Goal: Task Accomplishment & Management: Use online tool/utility

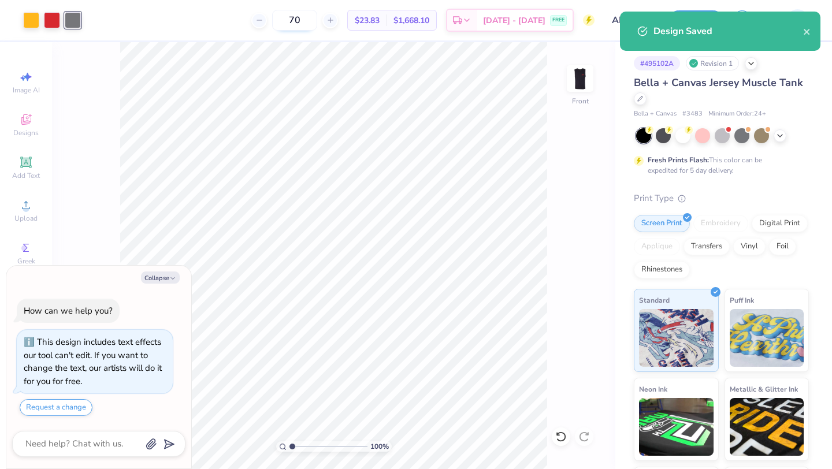
type textarea "x"
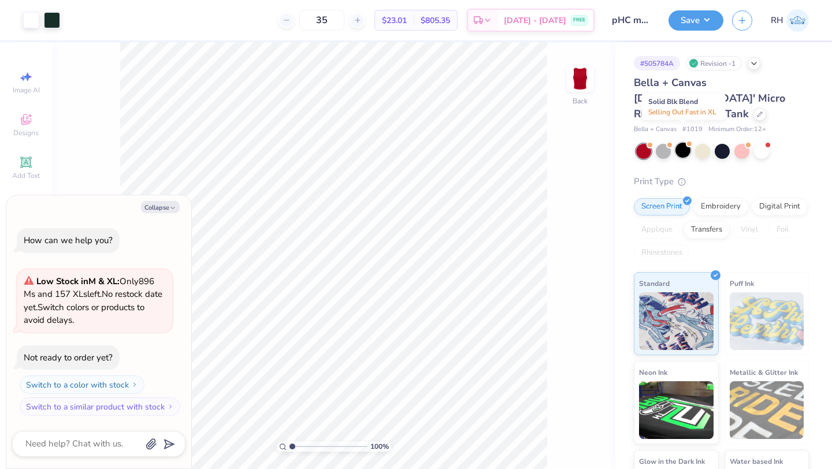
click at [682, 143] on div at bounding box center [682, 150] width 15 height 15
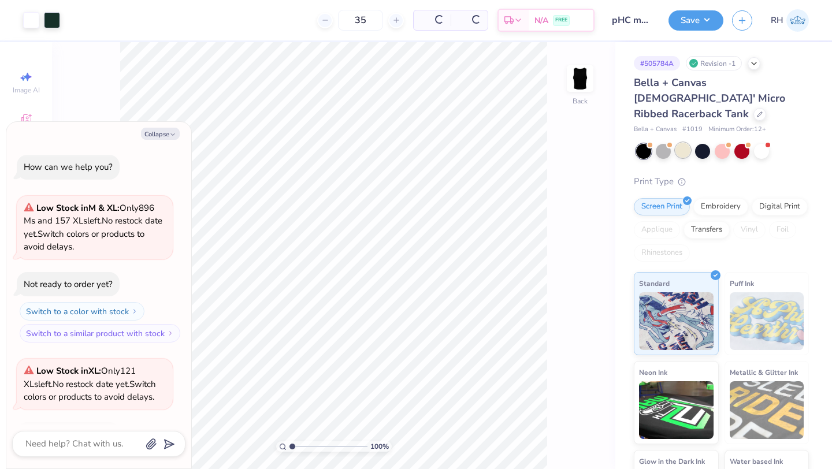
scroll to position [77, 0]
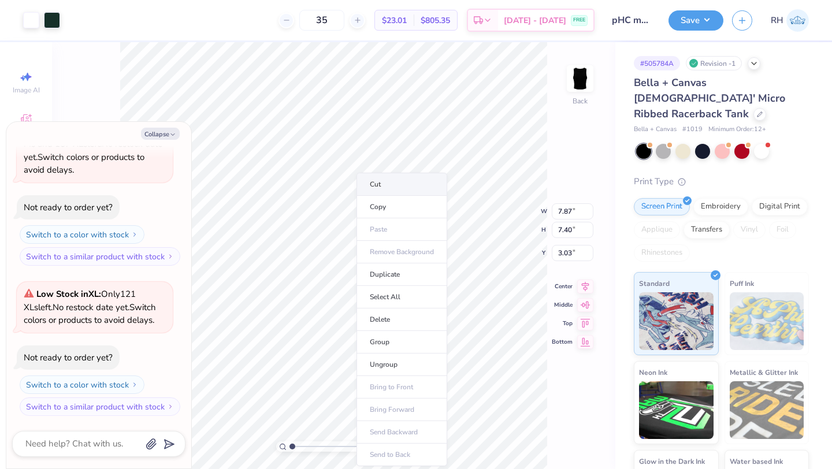
click at [375, 186] on li "Cut" at bounding box center [401, 184] width 91 height 23
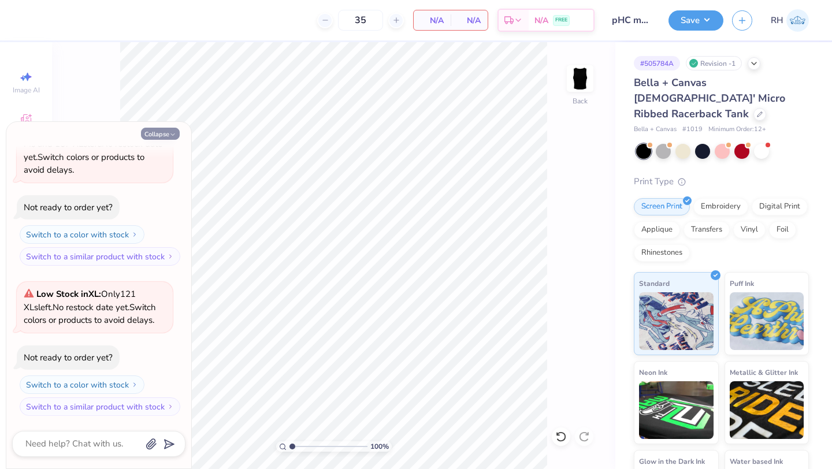
click at [168, 134] on button "Collapse" at bounding box center [160, 134] width 39 height 12
type textarea "x"
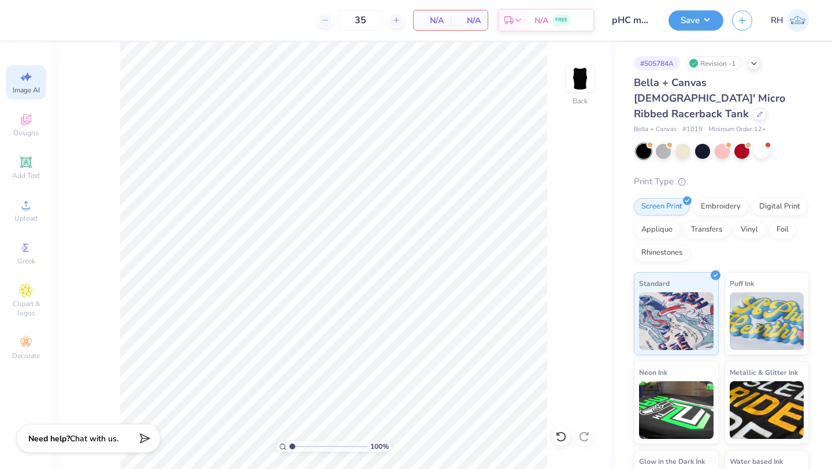
click at [26, 88] on span "Image AI" at bounding box center [26, 89] width 27 height 9
select select "4"
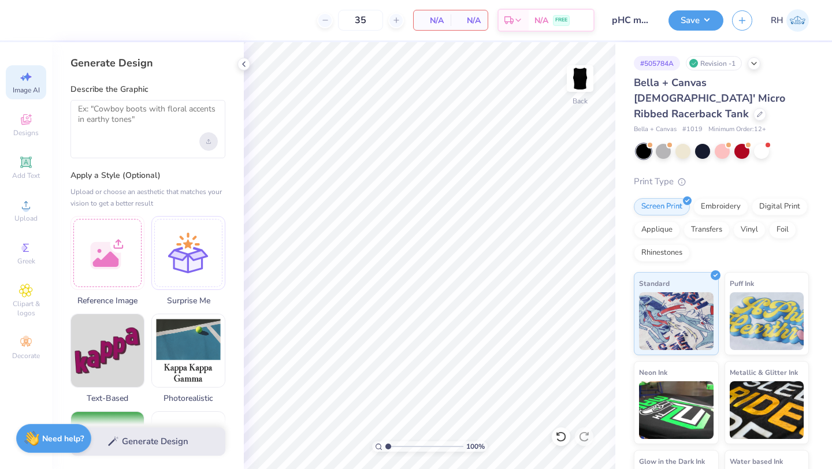
click at [211, 141] on div "Upload image" at bounding box center [208, 141] width 18 height 18
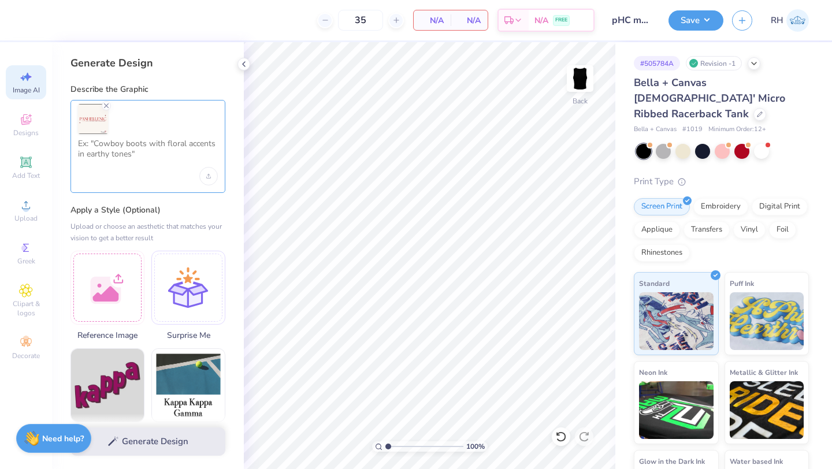
click at [137, 152] on textarea at bounding box center [148, 153] width 140 height 29
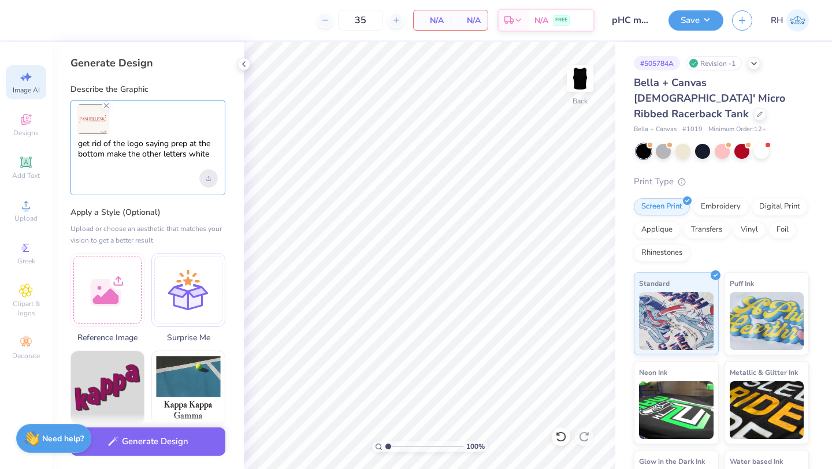
type textarea "get rid of the logo saying prep at the bottom make the other letters white"
click at [209, 178] on icon "Upload image" at bounding box center [209, 177] width 0 height 3
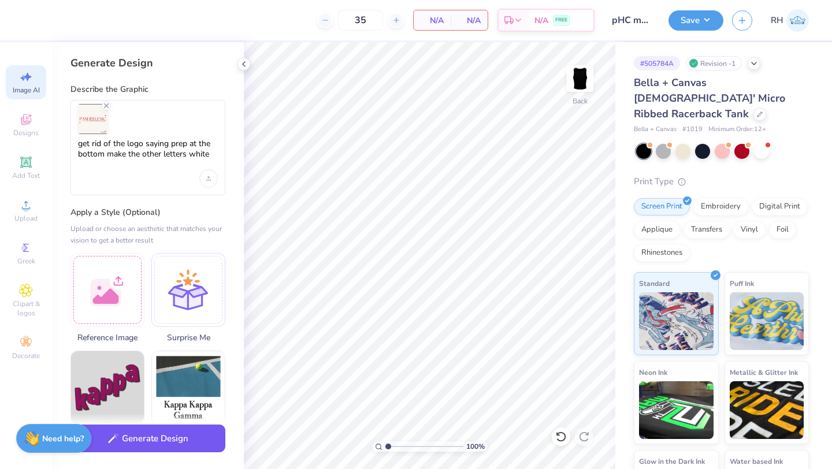
click at [124, 449] on button "Generate Design" at bounding box center [147, 439] width 155 height 28
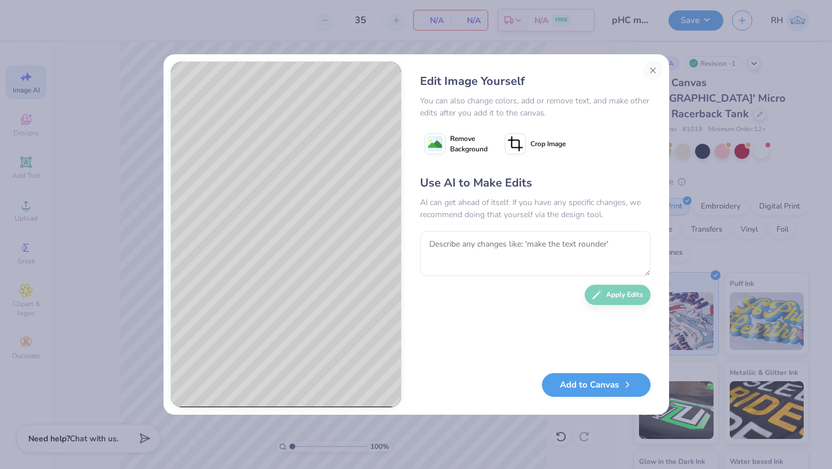
click at [439, 137] on image at bounding box center [435, 144] width 14 height 14
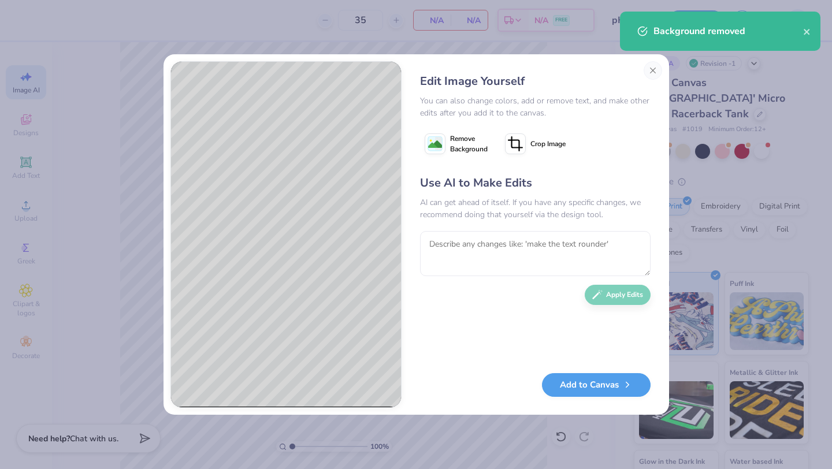
click at [427, 150] on icon at bounding box center [435, 143] width 21 height 21
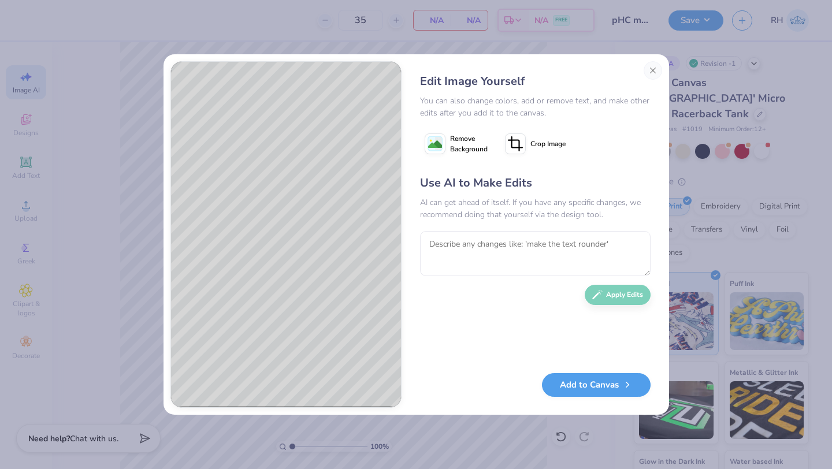
click at [462, 133] on span "Remove Background" at bounding box center [469, 143] width 38 height 21
click at [486, 246] on textarea at bounding box center [535, 253] width 230 height 45
type textarea "make sure you can see the bottom words"
click at [593, 294] on icon "button" at bounding box center [597, 292] width 10 height 10
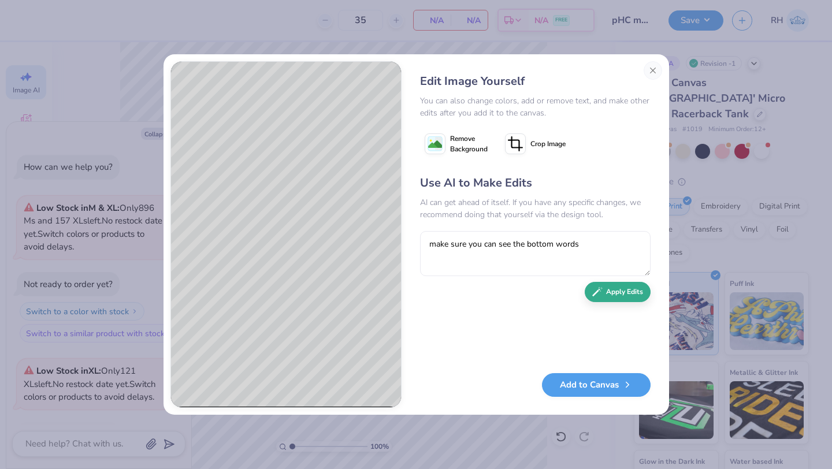
type textarea "x"
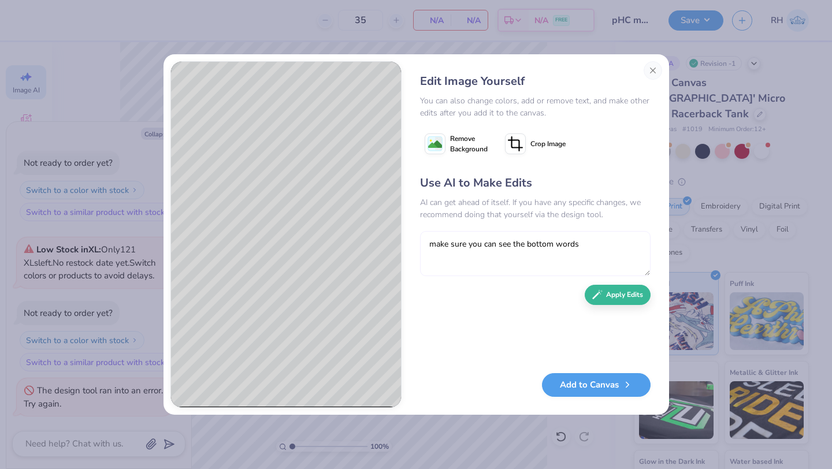
click at [587, 239] on textarea "make sure you can see the bottom words" at bounding box center [535, 253] width 230 height 45
click at [387, 245] on div "Edit Image Yourself You can also change colors, add or remove text, and make ot…" at bounding box center [415, 234] width 505 height 360
click at [518, 243] on textarea "put the background bacl" at bounding box center [535, 253] width 230 height 45
type textarea "put the background back"
click at [603, 297] on button "Apply Edits" at bounding box center [618, 292] width 66 height 20
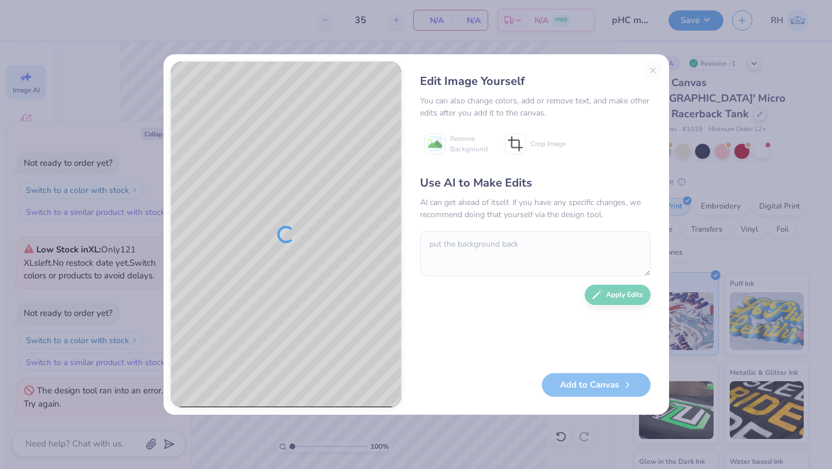
scroll to position [166, 0]
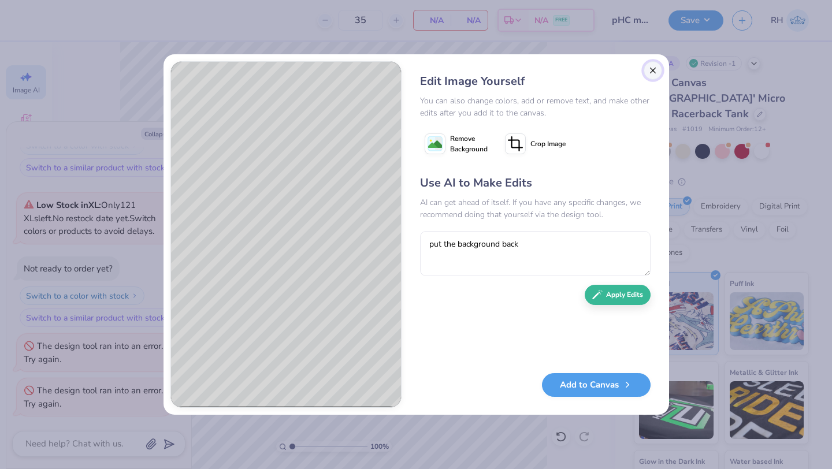
click at [649, 72] on button "Close" at bounding box center [652, 70] width 18 height 18
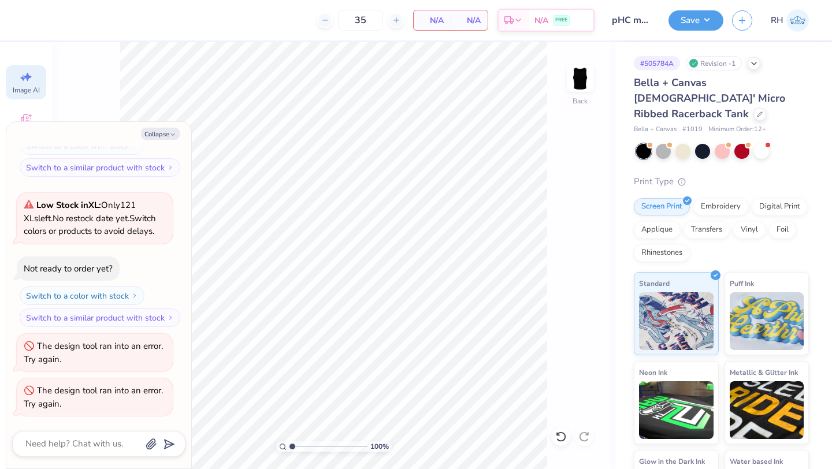
scroll to position [0, 26]
click at [152, 136] on button "Collapse" at bounding box center [160, 134] width 39 height 12
type textarea "x"
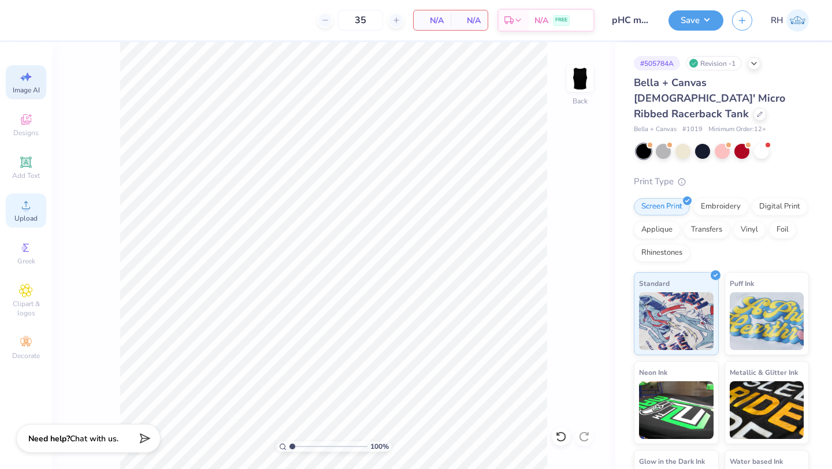
click at [18, 206] on div "Upload" at bounding box center [26, 210] width 40 height 34
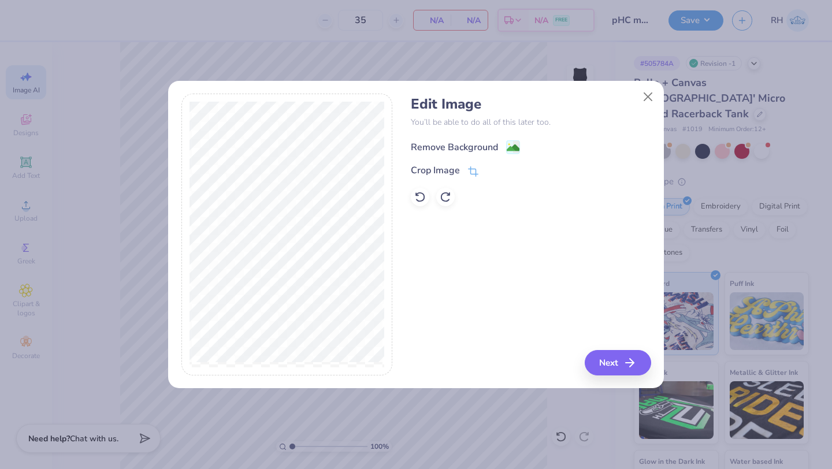
click at [507, 146] on rect at bounding box center [513, 147] width 13 height 13
click at [605, 358] on button "Next" at bounding box center [619, 362] width 66 height 25
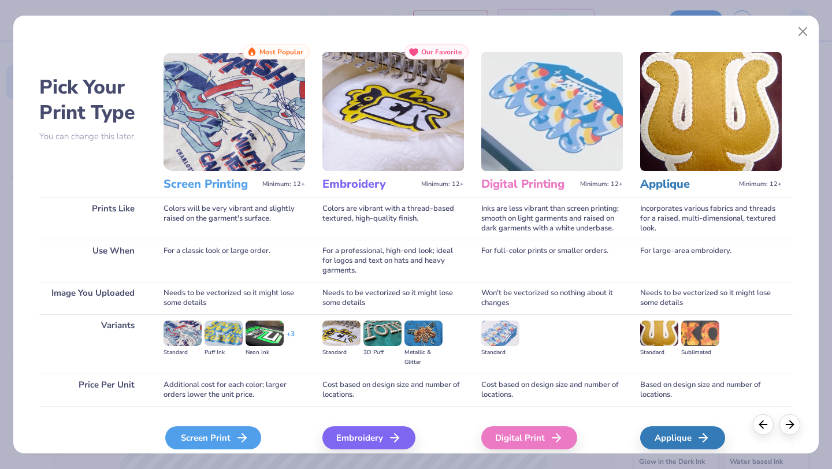
click at [209, 433] on div "Screen Print" at bounding box center [213, 437] width 96 height 23
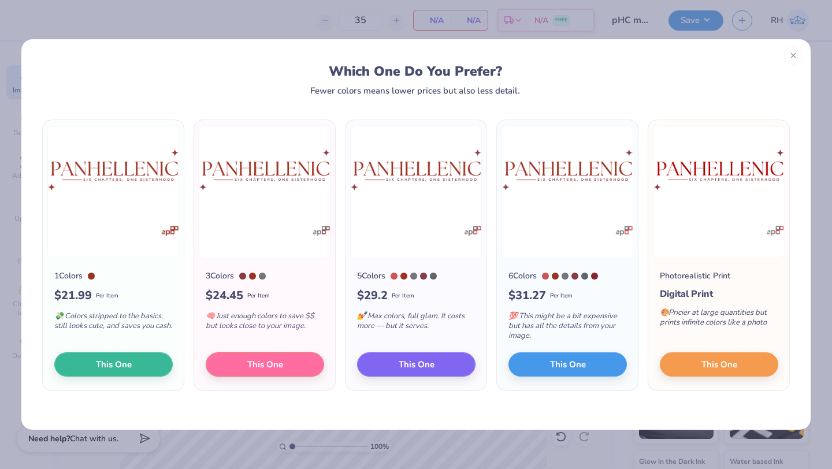
click at [136, 343] on div "💸 Colors stripped to the basics, still looks cute, and saves you cash." at bounding box center [113, 323] width 118 height 38
click at [131, 360] on button "This One" at bounding box center [113, 363] width 118 height 24
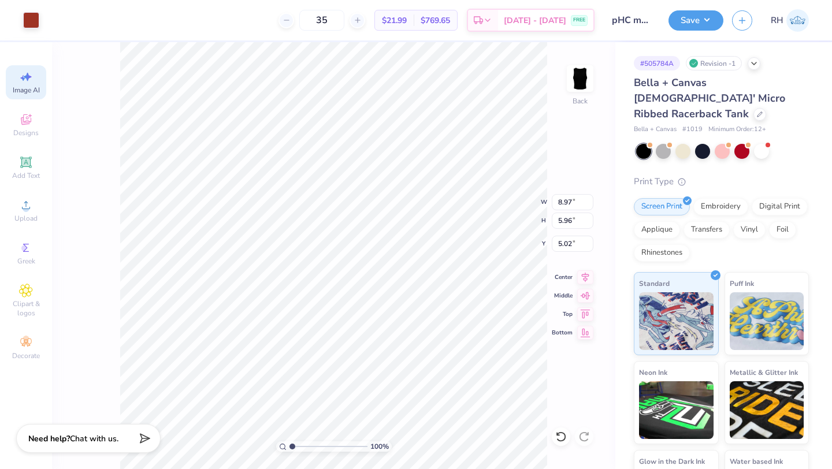
type input "2.20"
click at [414, 369] on li "Ungroup" at bounding box center [431, 364] width 91 height 23
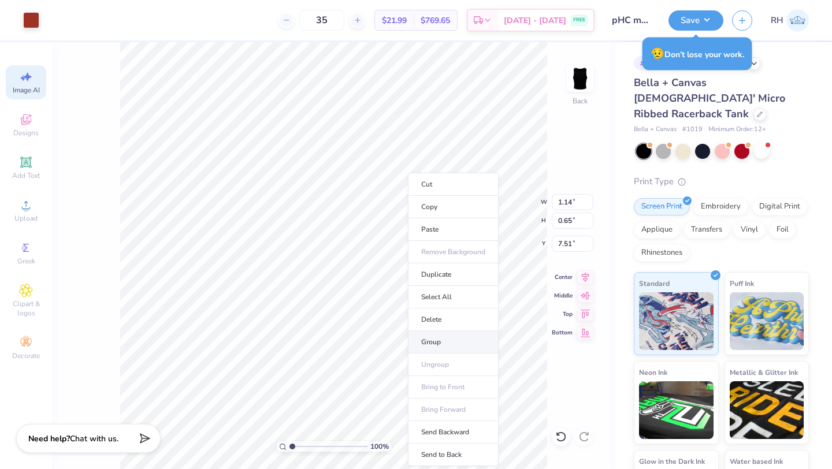
click at [433, 336] on li "Group" at bounding box center [453, 342] width 91 height 23
click at [432, 189] on li "Cut" at bounding box center [448, 184] width 91 height 23
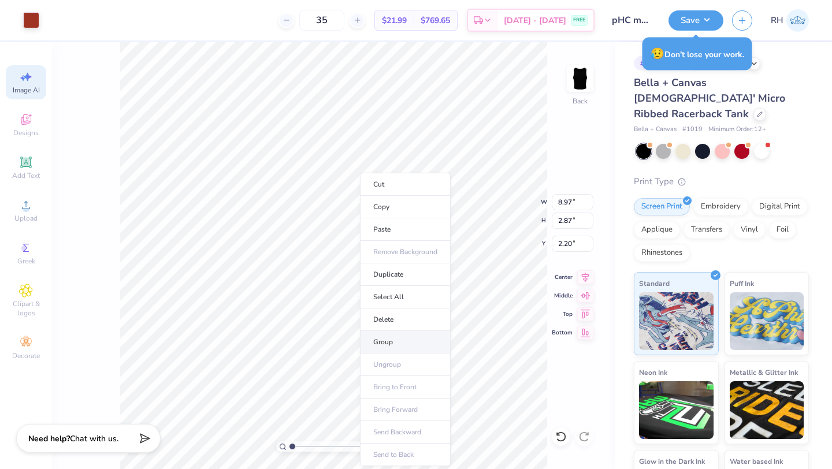
click at [382, 334] on li "Group" at bounding box center [405, 342] width 91 height 23
click at [36, 27] on div at bounding box center [31, 19] width 16 height 16
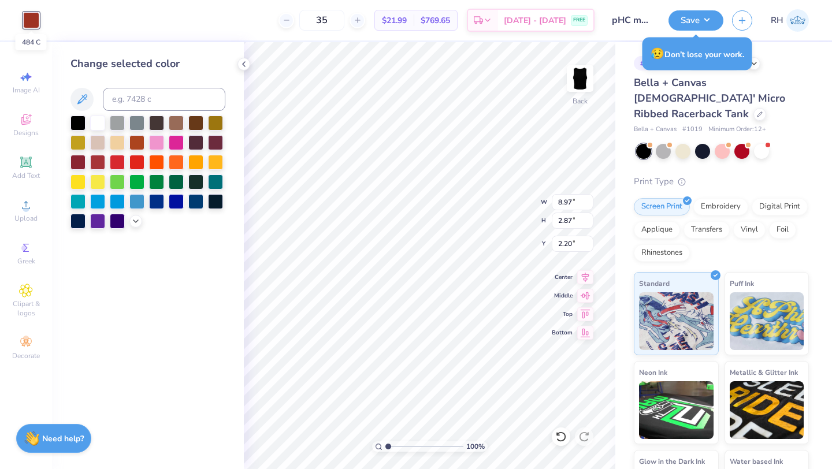
scroll to position [0, 0]
click at [101, 120] on div at bounding box center [97, 121] width 15 height 15
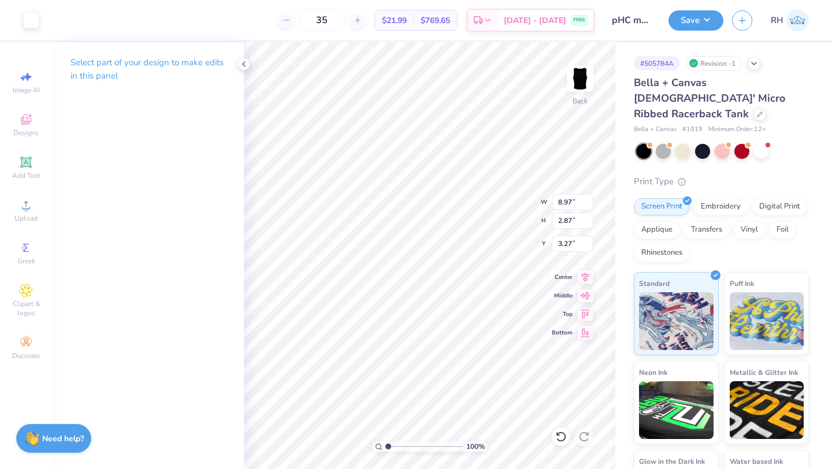
type input "4.11"
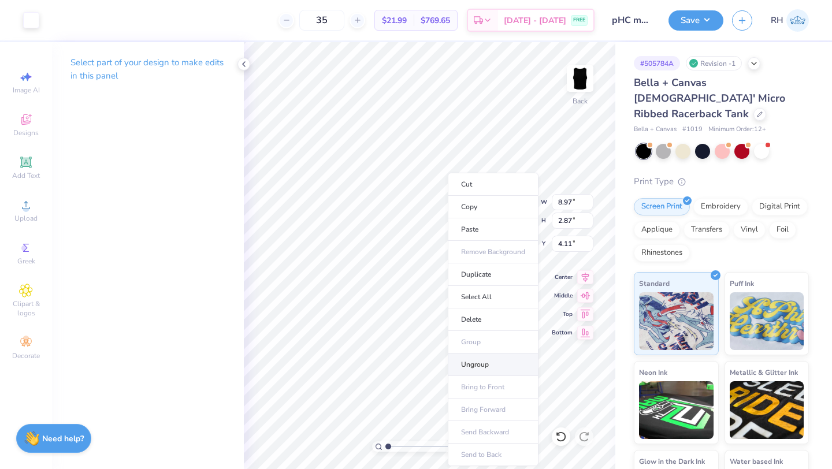
click at [466, 367] on li "Ungroup" at bounding box center [493, 364] width 91 height 23
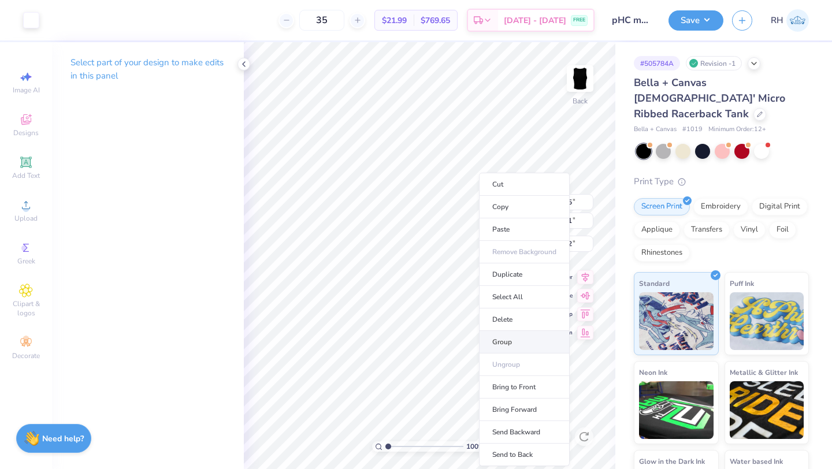
click at [507, 344] on li "Group" at bounding box center [524, 342] width 91 height 23
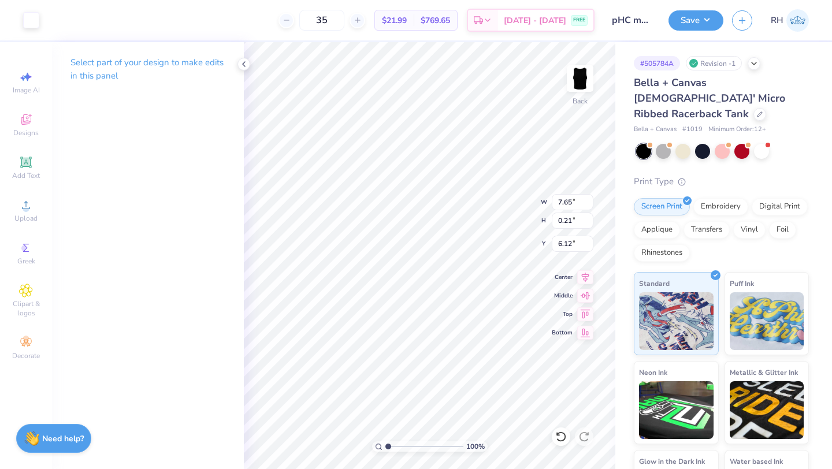
type input "6.26"
type input "8.24"
type input "0.23"
type input "6.25"
type input "8.23"
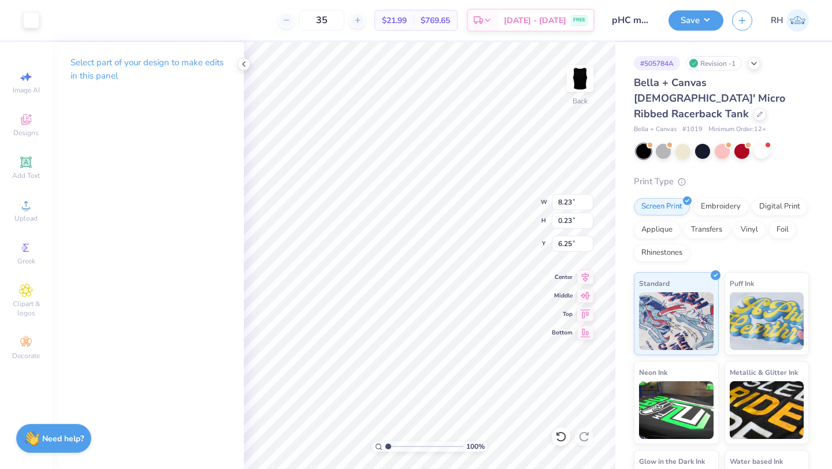
type input "6.36"
click at [557, 439] on icon at bounding box center [561, 436] width 10 height 10
type input "8.51"
click at [494, 340] on li "Group" at bounding box center [507, 342] width 91 height 23
click at [585, 277] on icon at bounding box center [585, 276] width 16 height 14
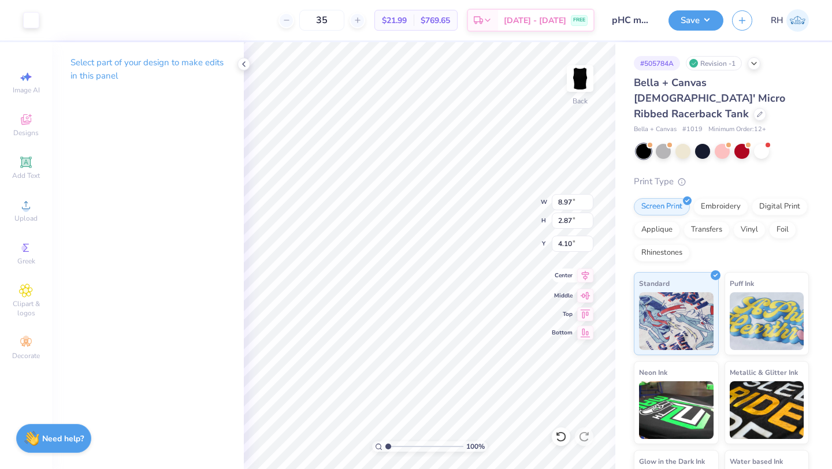
type input "3.65"
click at [680, 26] on button "Save" at bounding box center [695, 19] width 55 height 20
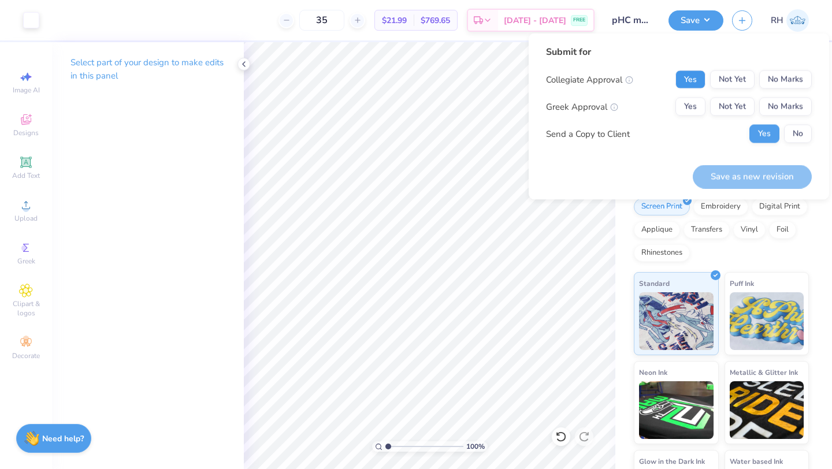
click at [696, 81] on button "Yes" at bounding box center [690, 79] width 30 height 18
click at [695, 105] on button "Yes" at bounding box center [690, 107] width 30 height 18
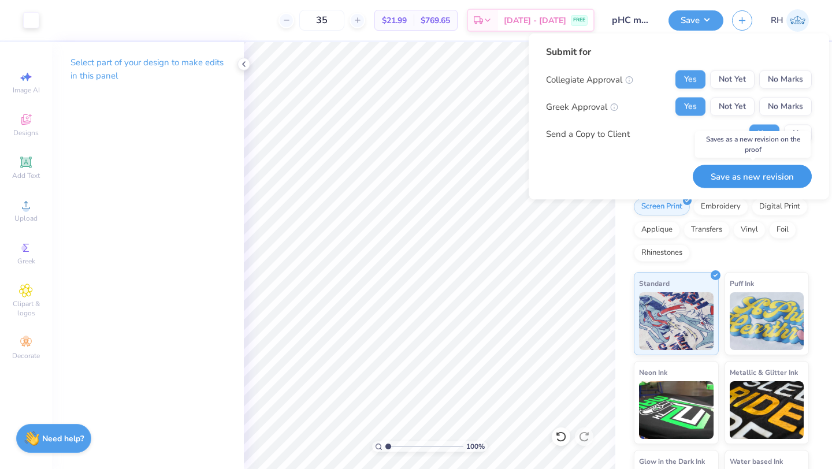
click at [736, 181] on button "Save as new revision" at bounding box center [752, 177] width 119 height 24
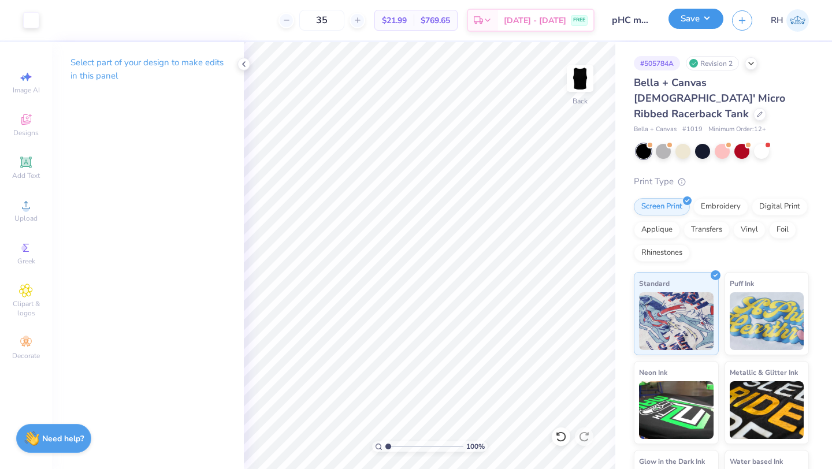
click at [680, 23] on button "Save" at bounding box center [695, 19] width 55 height 20
click at [247, 66] on icon at bounding box center [243, 63] width 9 height 9
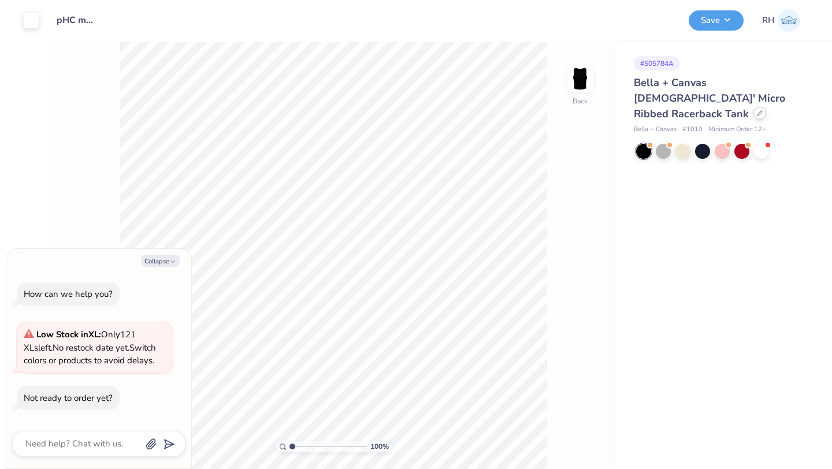
click at [757, 110] on icon at bounding box center [760, 113] width 6 height 6
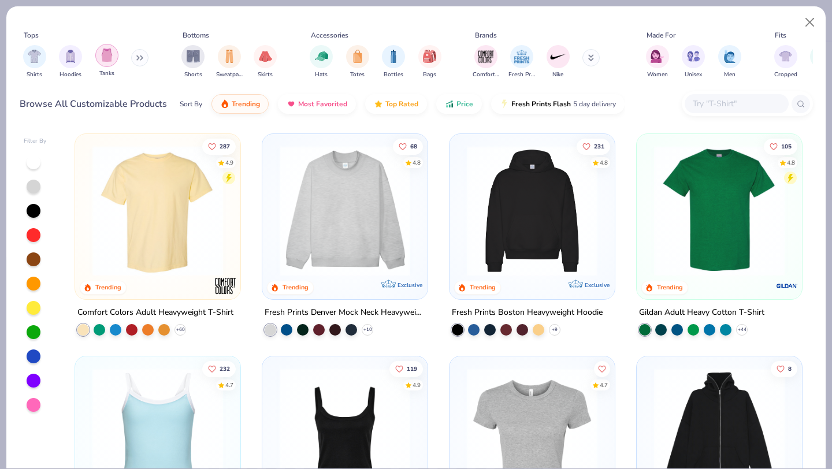
click at [97, 59] on div "filter for Tanks" at bounding box center [106, 55] width 23 height 23
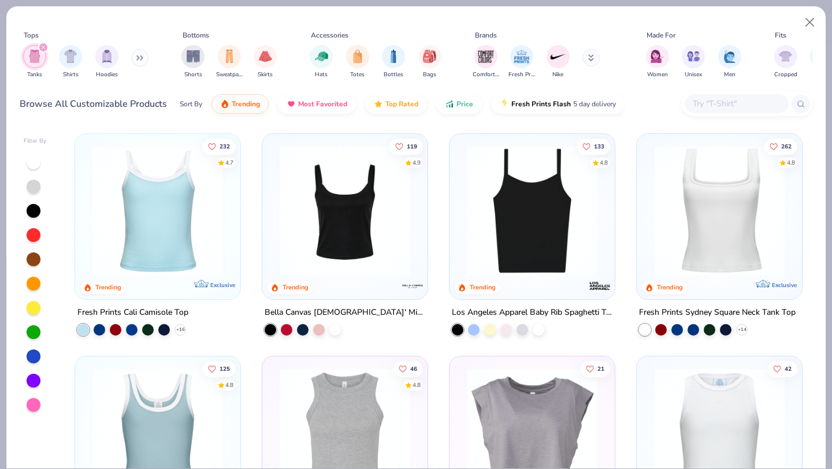
click at [313, 168] on img at bounding box center [345, 211] width 142 height 131
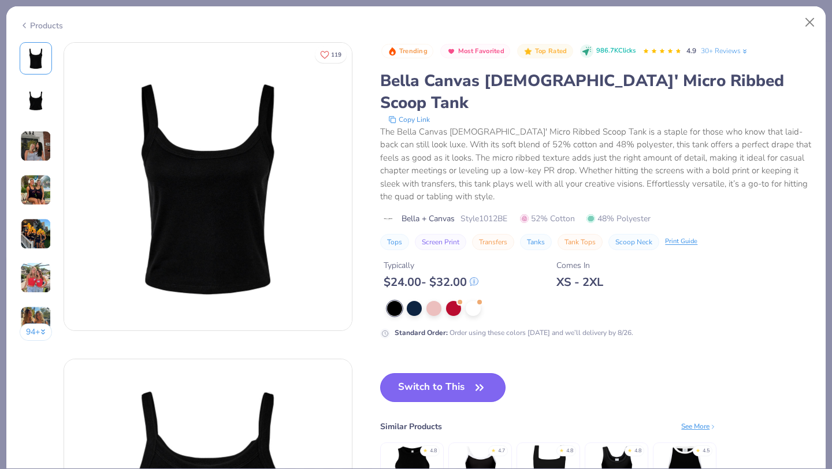
click at [419, 373] on button "Switch to This" at bounding box center [442, 387] width 125 height 29
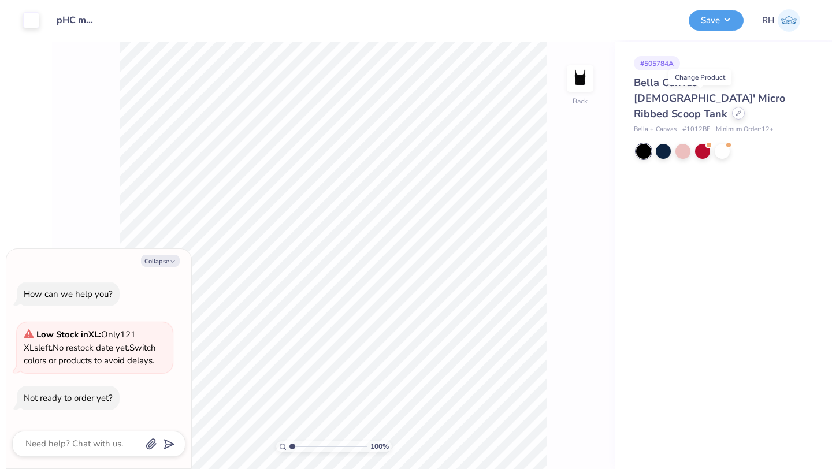
click at [735, 110] on icon at bounding box center [738, 113] width 6 height 6
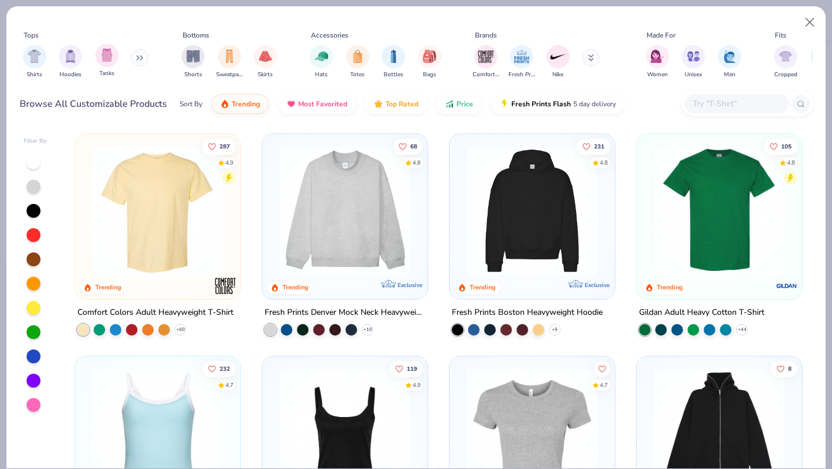
click at [105, 68] on div "Tanks" at bounding box center [106, 61] width 23 height 34
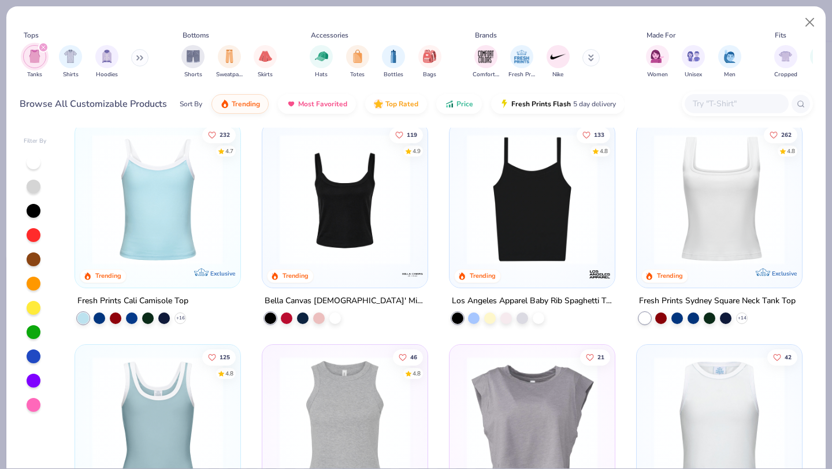
scroll to position [9, 0]
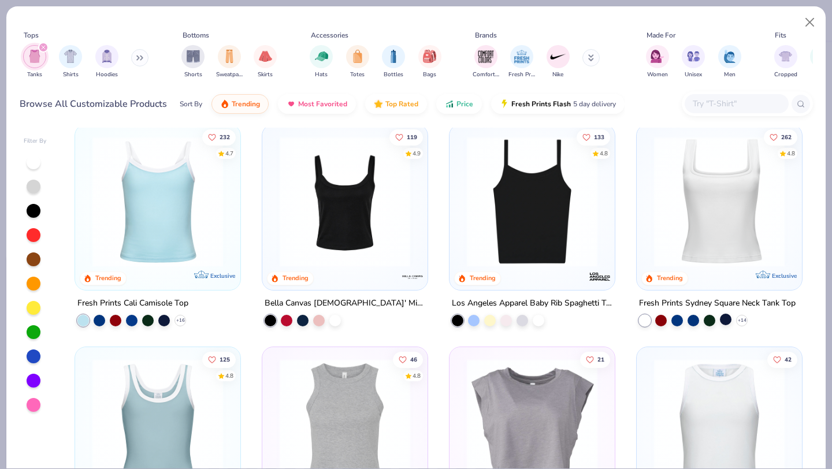
click at [724, 322] on div at bounding box center [726, 320] width 12 height 12
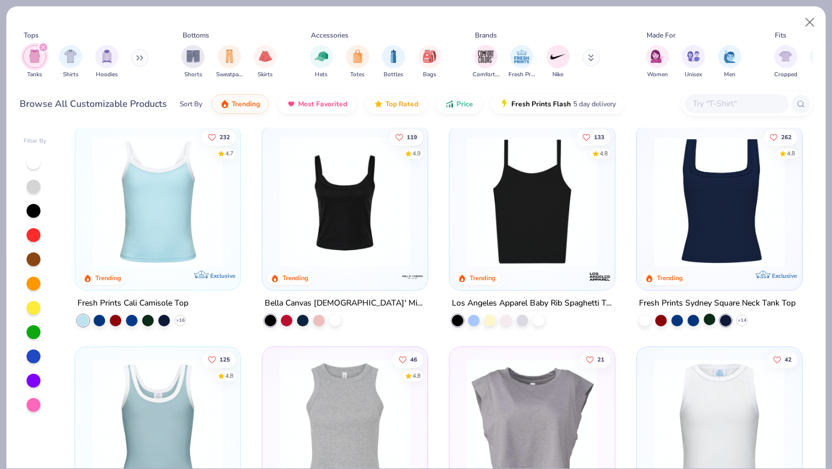
click at [709, 321] on div at bounding box center [710, 320] width 12 height 12
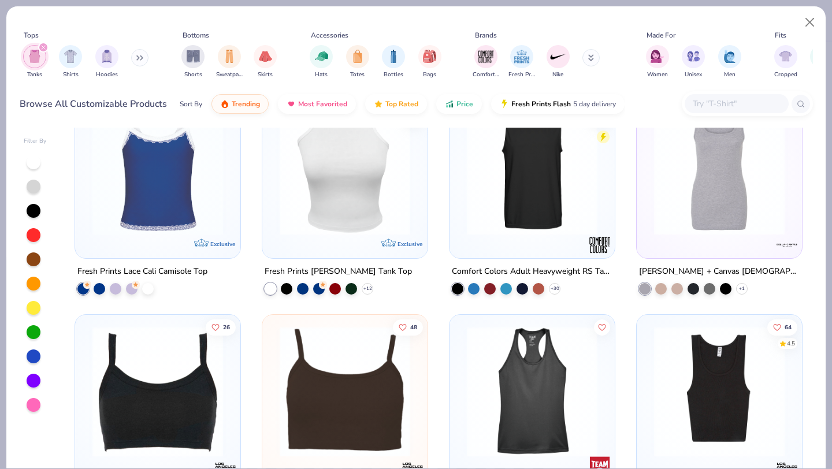
scroll to position [0, 0]
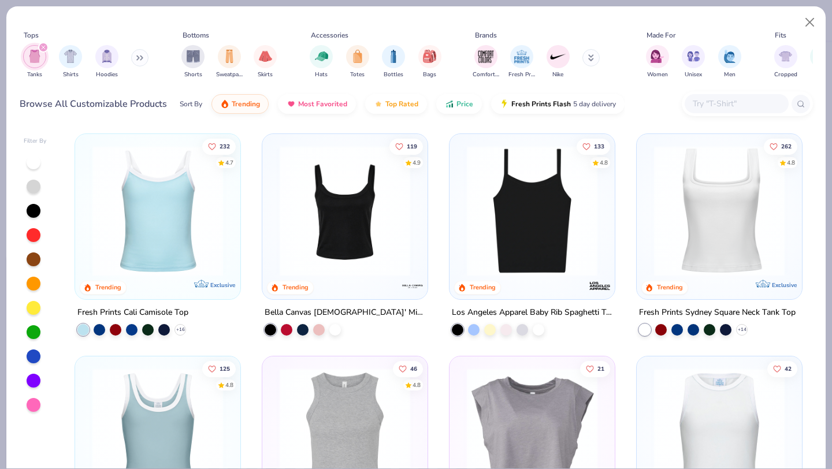
click at [766, 227] on img at bounding box center [719, 211] width 142 height 131
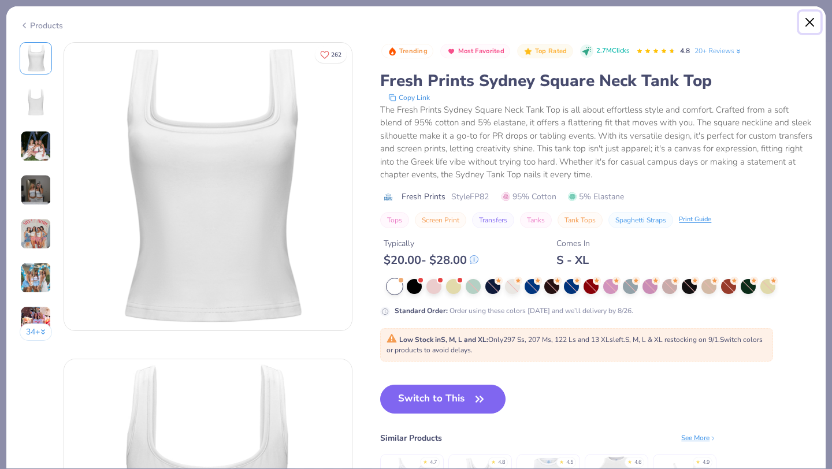
click at [809, 25] on button "Close" at bounding box center [810, 23] width 22 height 22
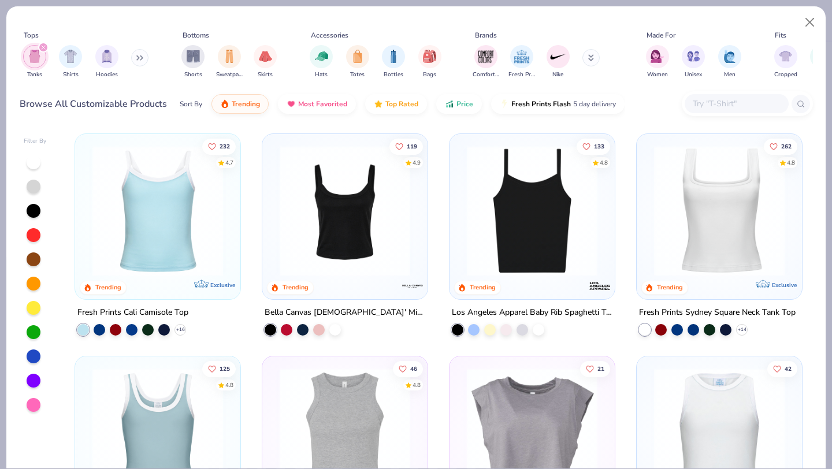
click at [519, 213] on img at bounding box center [532, 211] width 142 height 131
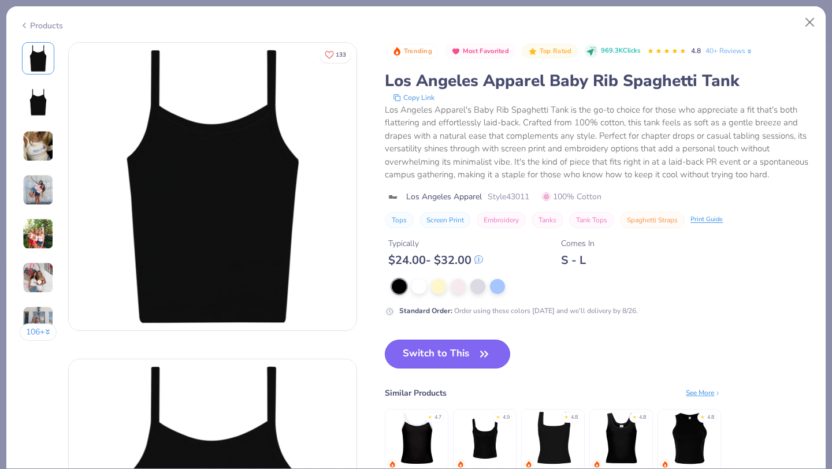
click at [457, 355] on button "Switch to This" at bounding box center [447, 354] width 125 height 29
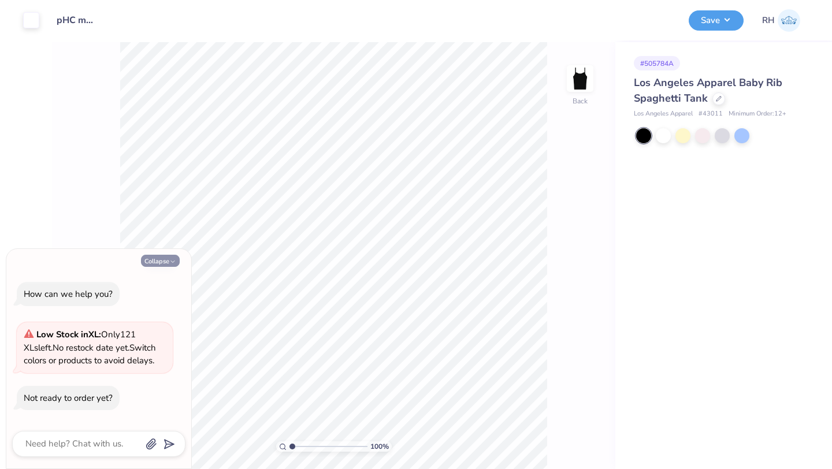
click at [159, 263] on button "Collapse" at bounding box center [160, 261] width 39 height 12
type textarea "x"
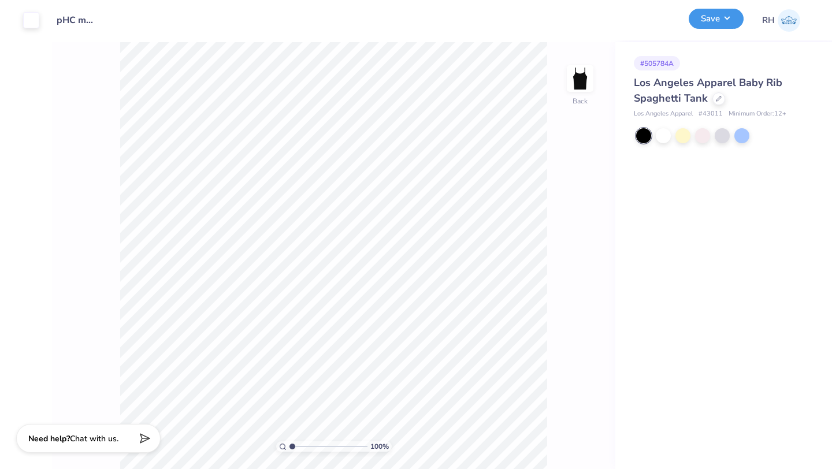
click at [707, 17] on button "Save" at bounding box center [715, 19] width 55 height 20
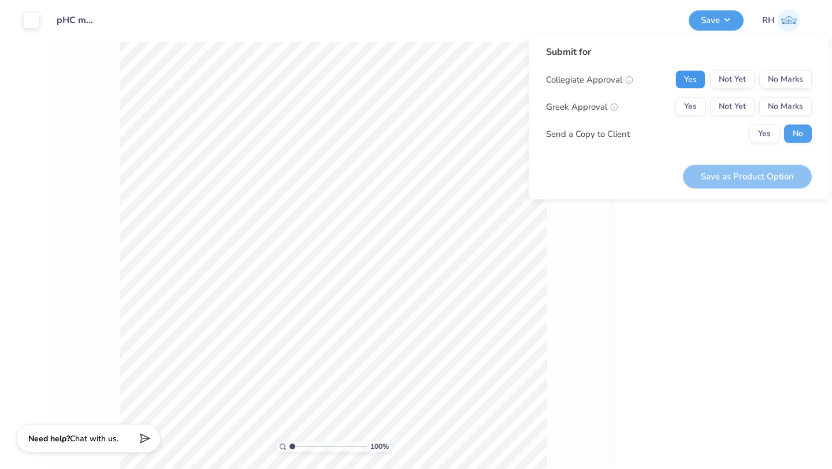
click at [699, 76] on button "Yes" at bounding box center [690, 79] width 30 height 18
click at [693, 98] on button "Yes" at bounding box center [690, 107] width 30 height 18
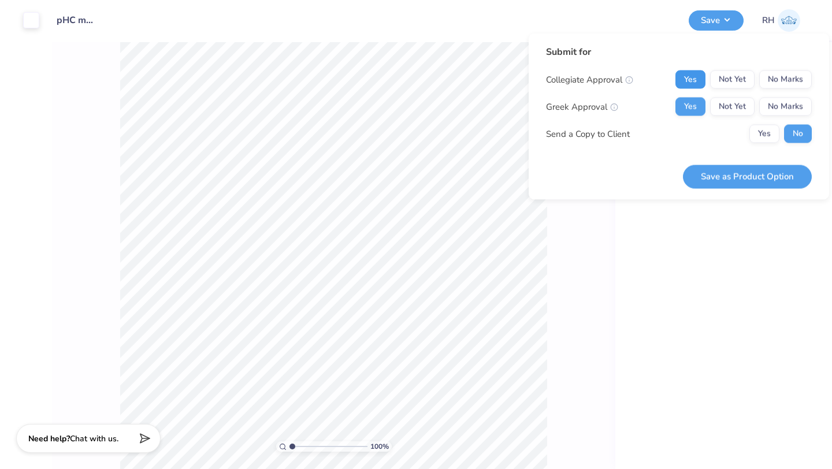
click at [702, 84] on button "Yes" at bounding box center [690, 79] width 30 height 18
click at [698, 105] on button "Yes" at bounding box center [690, 107] width 30 height 18
click at [723, 172] on button "Save as Product Option" at bounding box center [747, 177] width 129 height 24
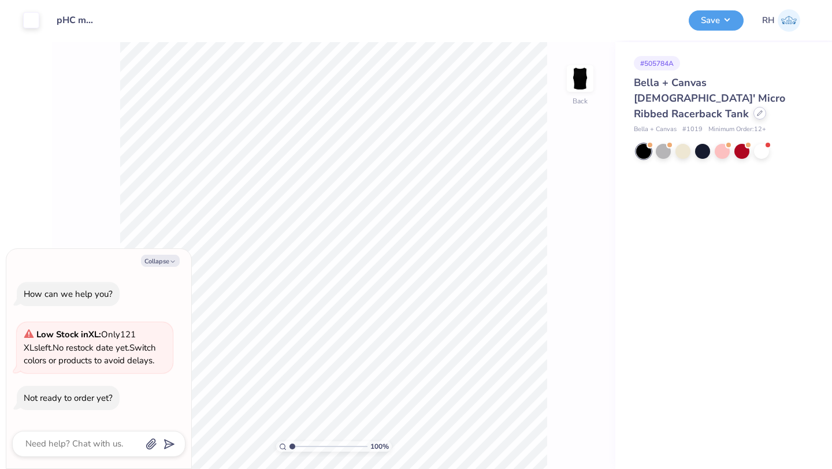
click at [757, 110] on icon at bounding box center [760, 113] width 6 height 6
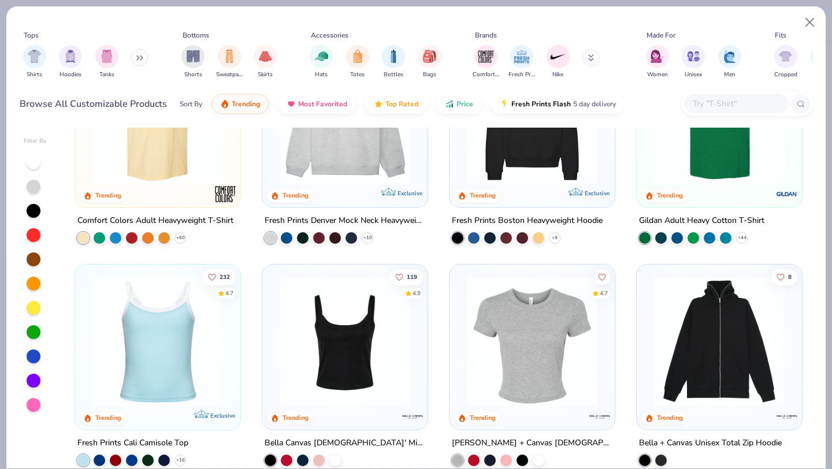
scroll to position [96, 0]
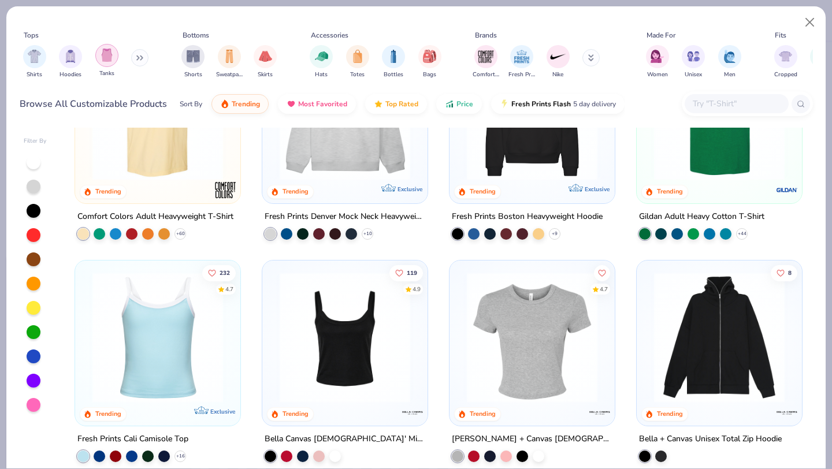
click at [102, 51] on img "filter for Tanks" at bounding box center [107, 55] width 13 height 13
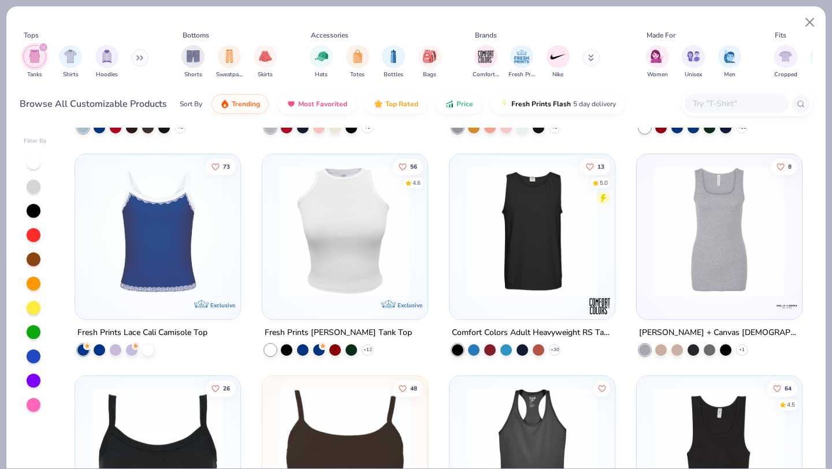
scroll to position [429, 0]
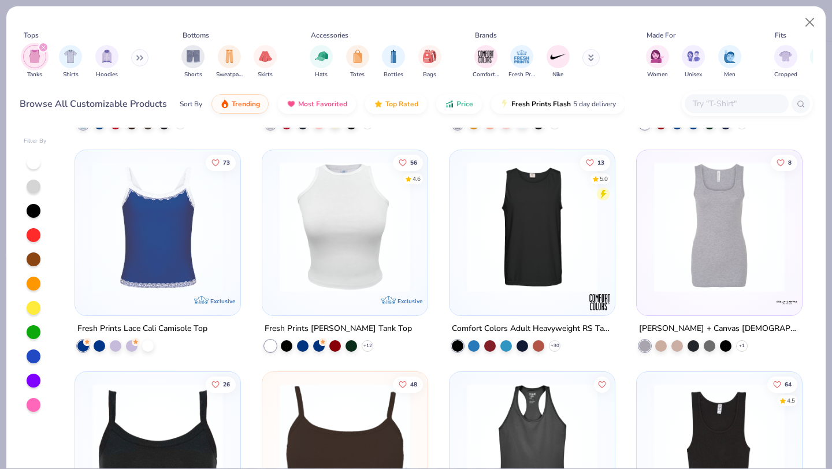
click at [312, 290] on div at bounding box center [345, 229] width 154 height 148
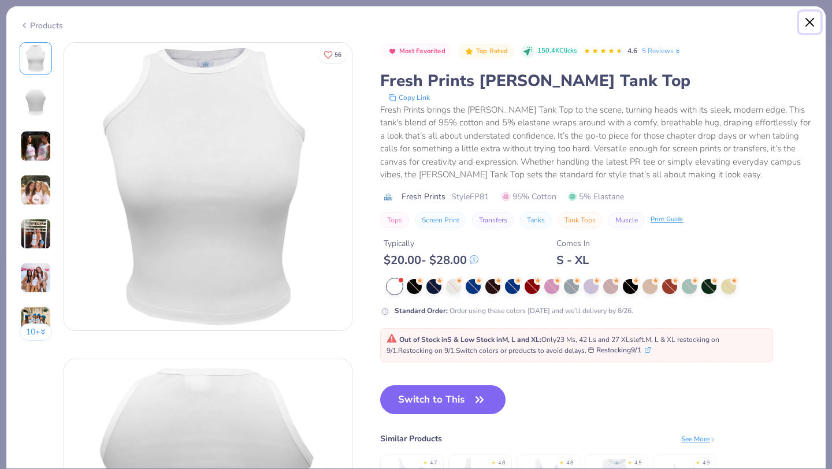
click at [806, 24] on button "Close" at bounding box center [810, 23] width 22 height 22
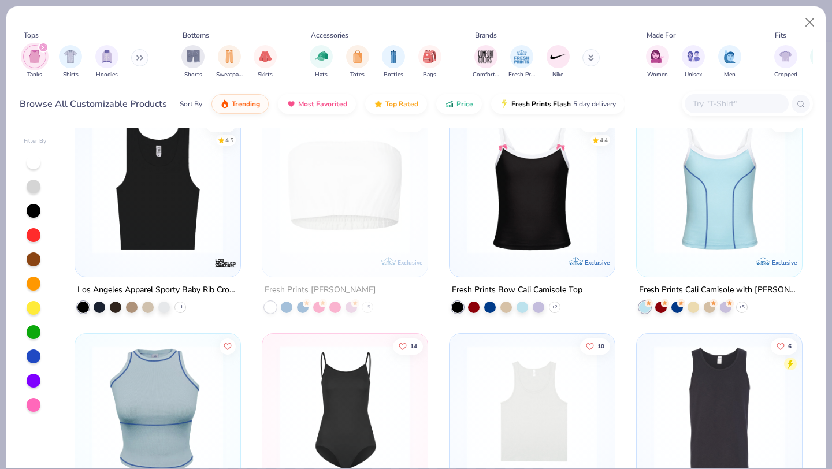
scroll to position [910, 0]
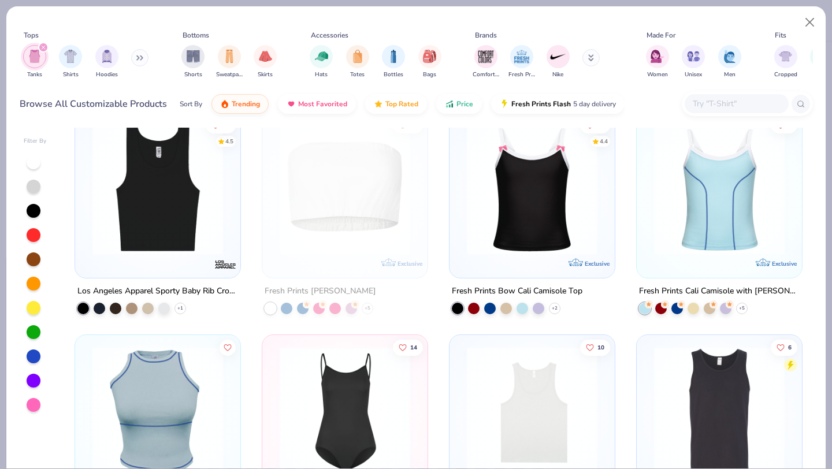
click at [152, 235] on img at bounding box center [158, 189] width 142 height 131
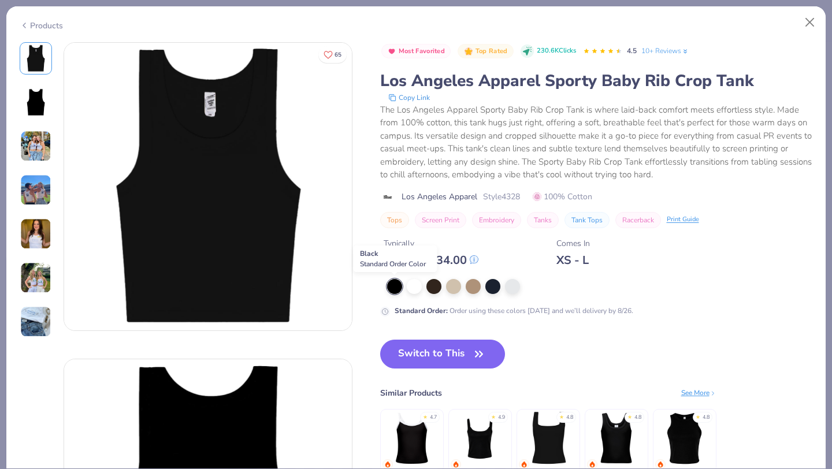
click at [394, 284] on div at bounding box center [394, 286] width 15 height 15
click at [434, 345] on button "Switch to This" at bounding box center [442, 354] width 125 height 29
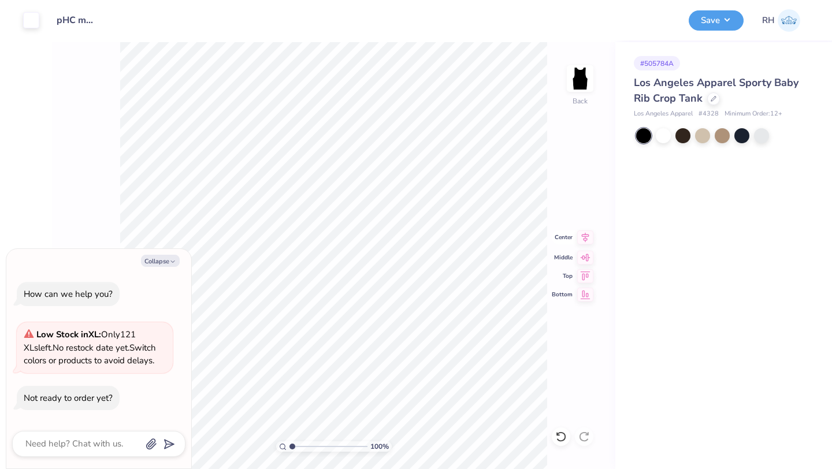
click at [585, 240] on icon at bounding box center [586, 238] width 8 height 10
click at [720, 19] on button "Save" at bounding box center [715, 19] width 55 height 20
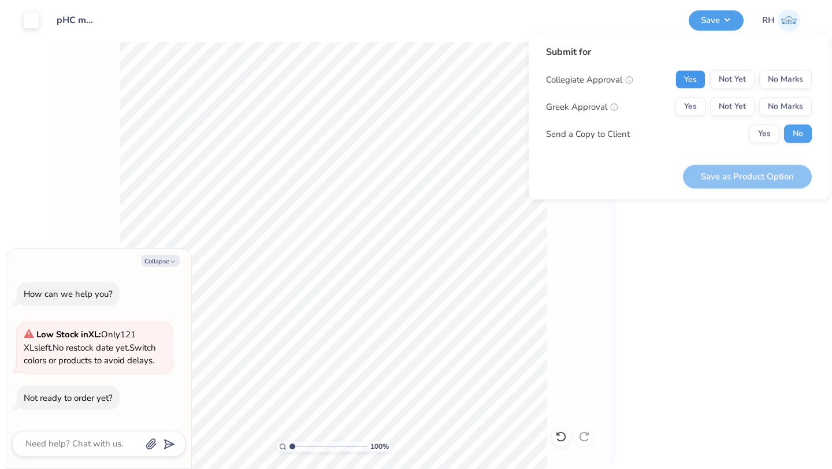
click at [693, 81] on button "Yes" at bounding box center [690, 79] width 30 height 18
click at [692, 105] on button "Yes" at bounding box center [690, 107] width 30 height 18
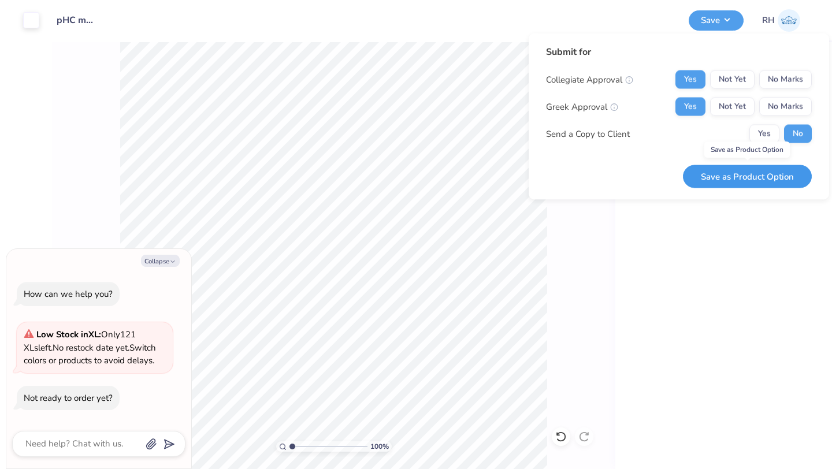
click at [702, 168] on button "Save as Product Option" at bounding box center [747, 177] width 129 height 24
type textarea "x"
